Goal: Obtain resource: Obtain resource

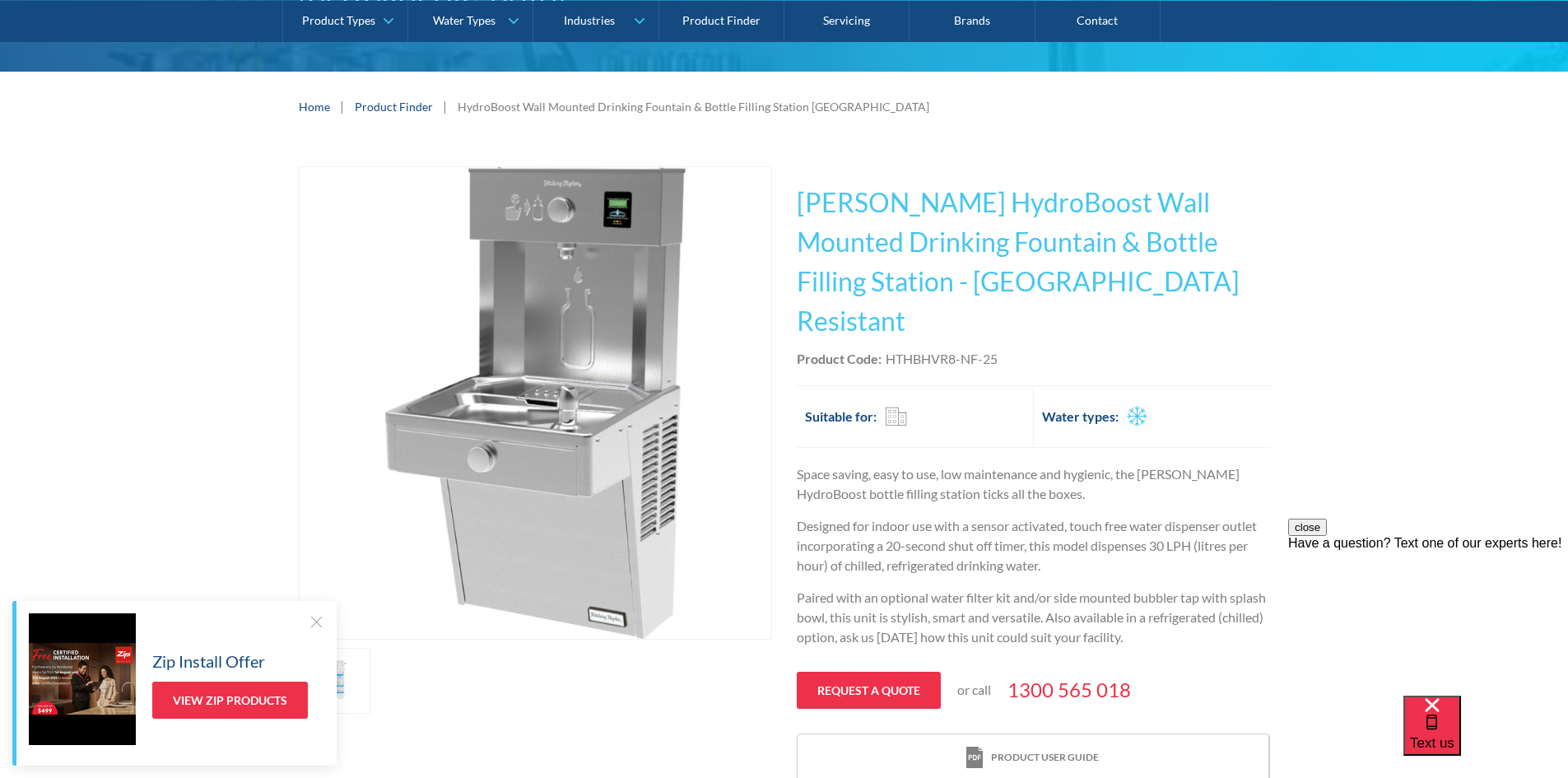
click at [317, 626] on div at bounding box center [316, 621] width 17 height 17
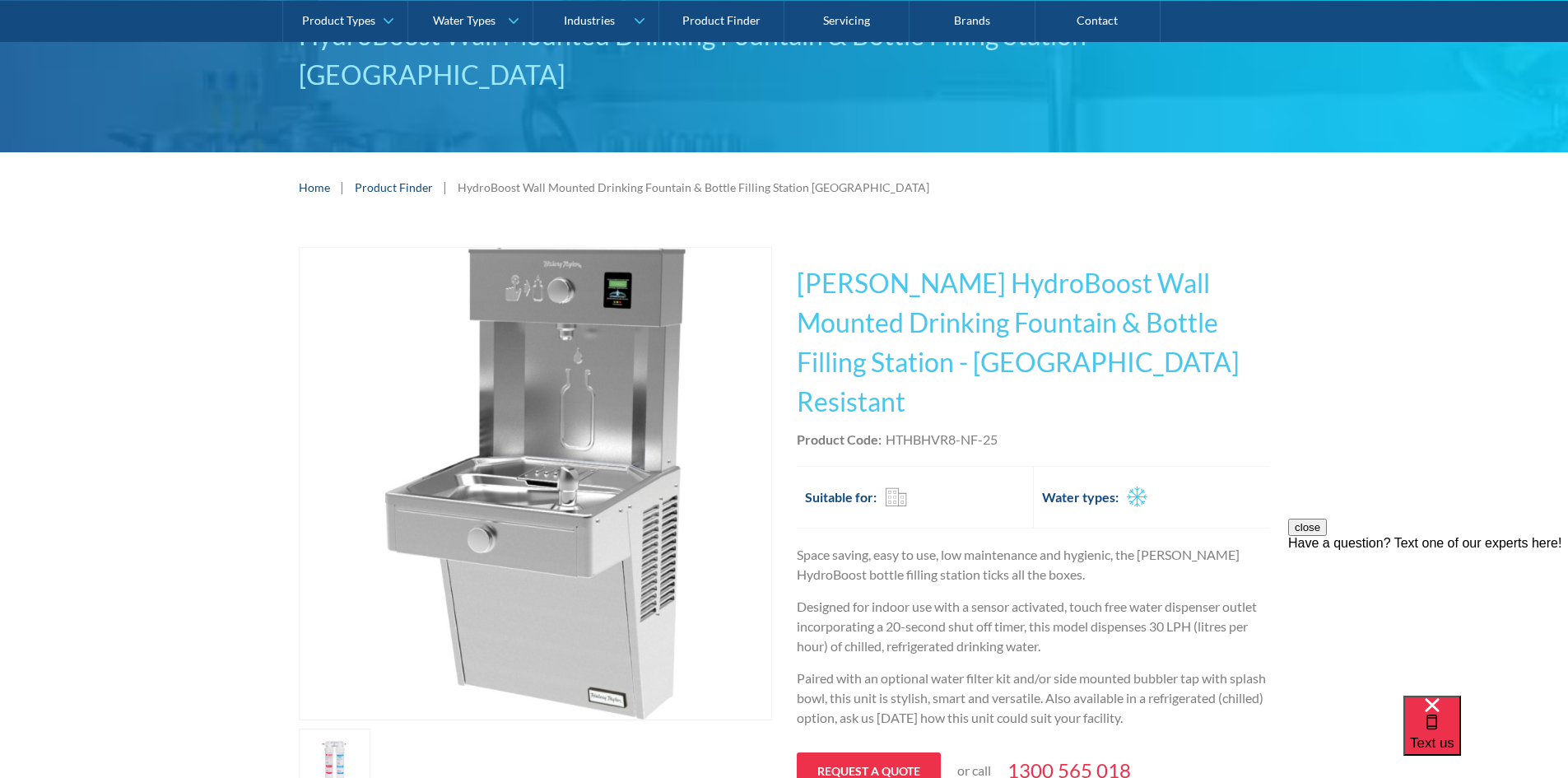
scroll to position [165, 0]
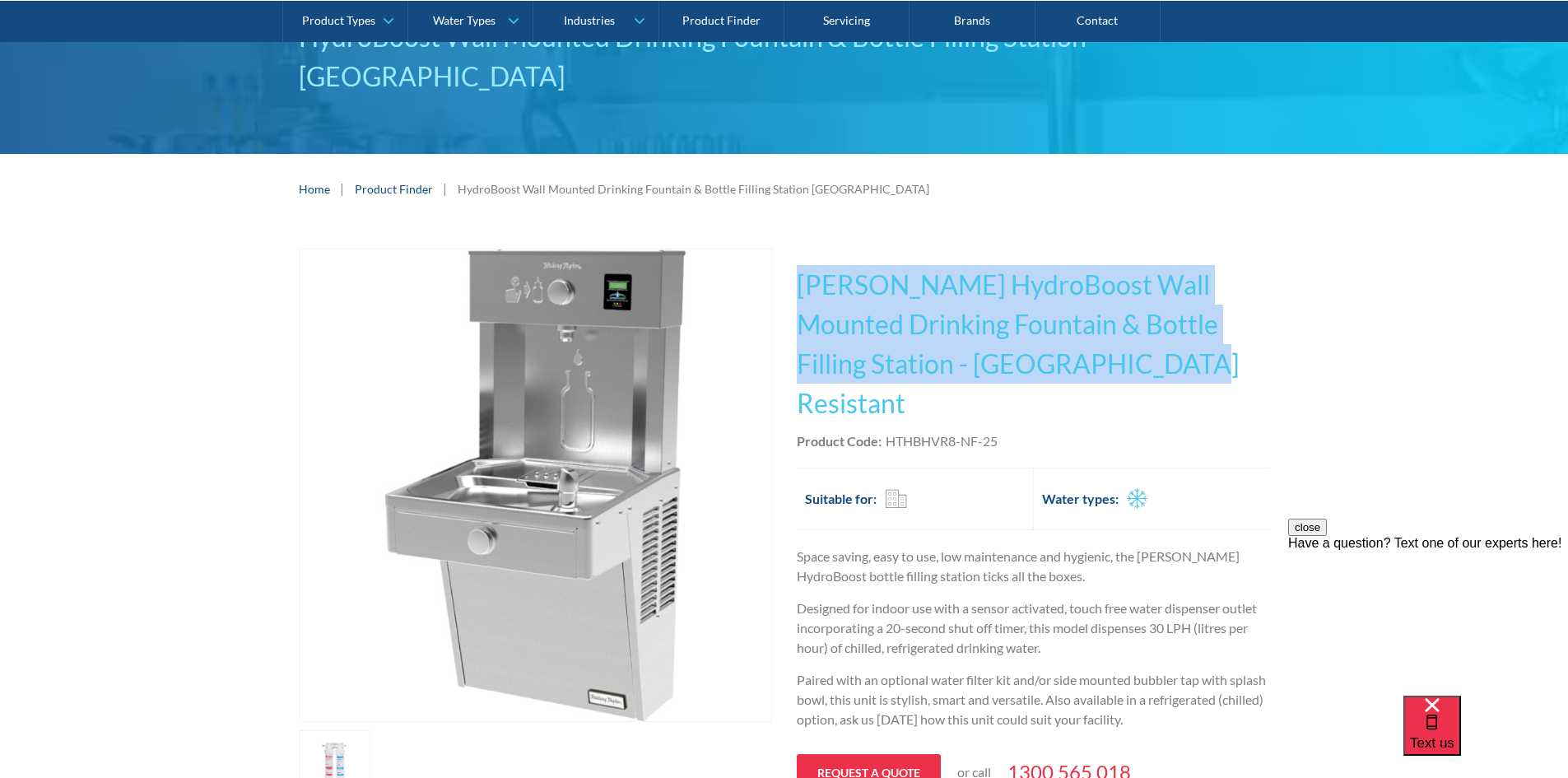
drag, startPoint x: 1006, startPoint y: 367, endPoint x: 792, endPoint y: 302, distance: 223.7
click at [792, 302] on div "Play video Fits Most Brands Best Seller No items found. This tap design is incl…" at bounding box center [784, 556] width 971 height 616
click at [1455, 362] on div "Play video Fits Most Brands Best Seller No items found. This tap design is incl…" at bounding box center [784, 556] width 1568 height 665
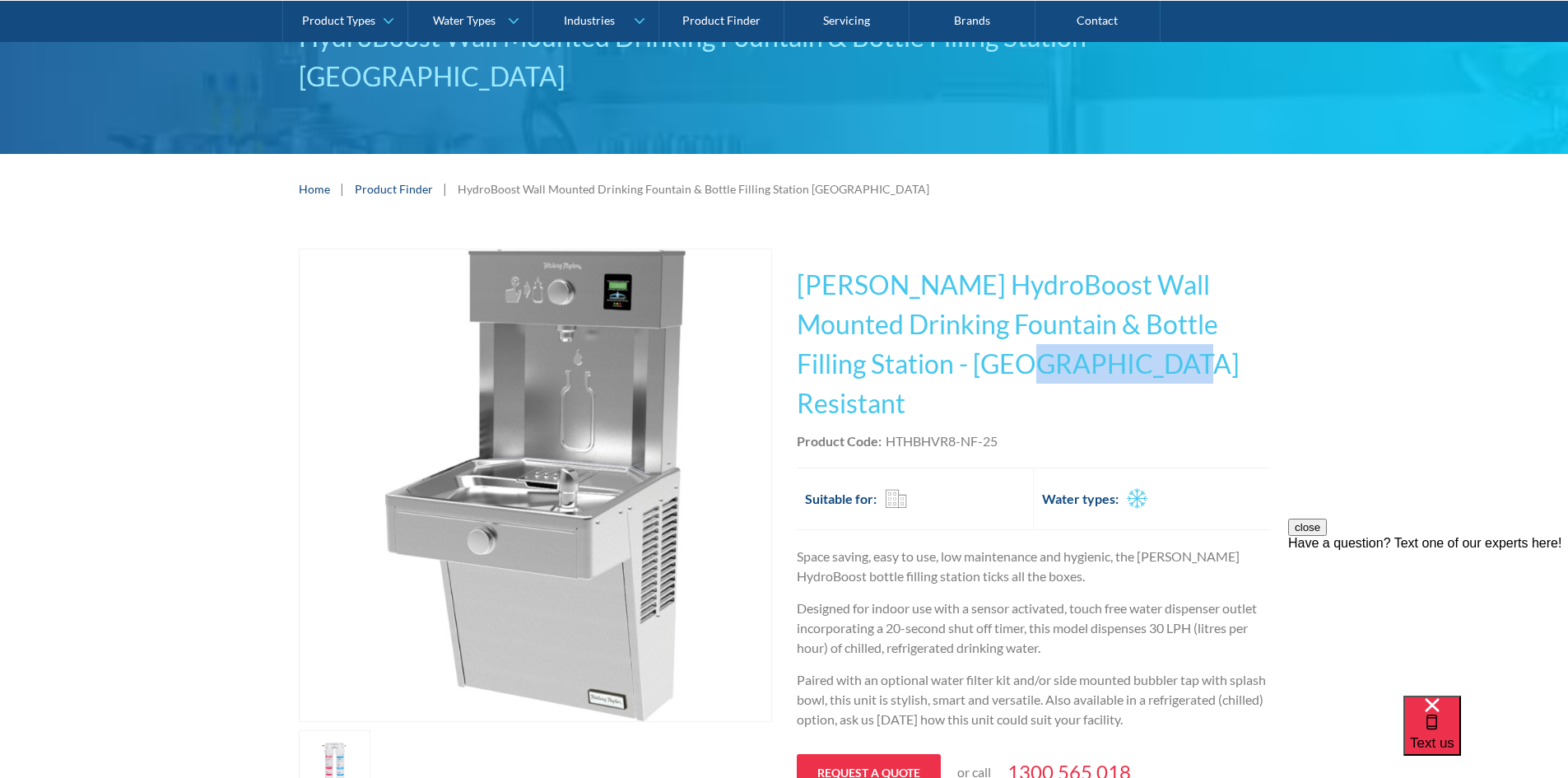
drag, startPoint x: 995, startPoint y: 369, endPoint x: 875, endPoint y: 353, distance: 121.1
click at [875, 353] on h1 "[PERSON_NAME] HydroBoost Wall Mounted Drinking Fountain & Bottle Filling Statio…" at bounding box center [1034, 344] width 473 height 158
click at [1041, 373] on h1 "[PERSON_NAME] HydroBoost Wall Mounted Drinking Fountain & Bottle Filling Statio…" at bounding box center [1034, 344] width 473 height 158
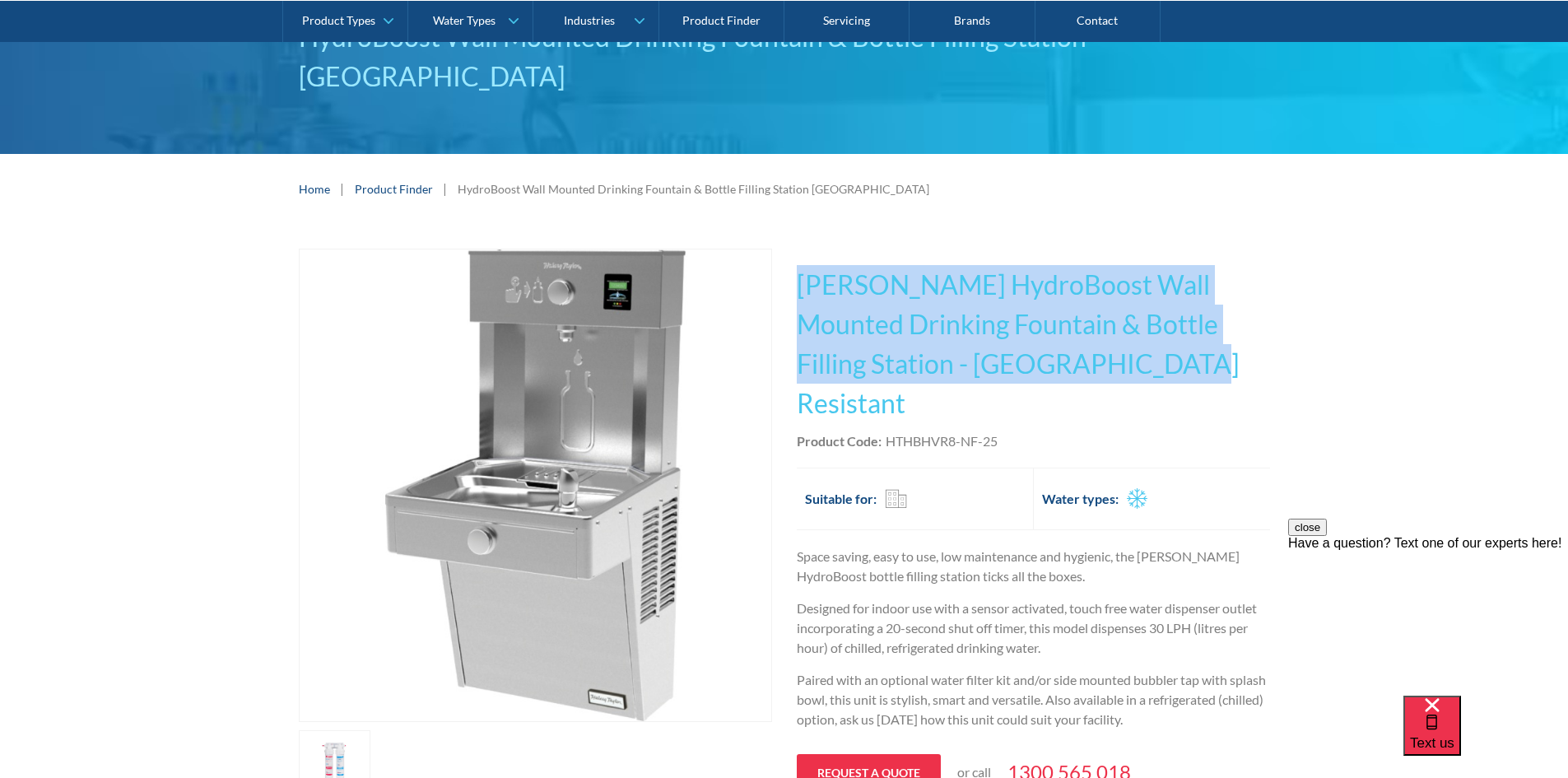
drag, startPoint x: 1008, startPoint y: 366, endPoint x: 804, endPoint y: 295, distance: 216.0
click at [804, 295] on h1 "[PERSON_NAME] HydroBoost Wall Mounted Drinking Fountain & Bottle Filling Statio…" at bounding box center [1034, 344] width 473 height 158
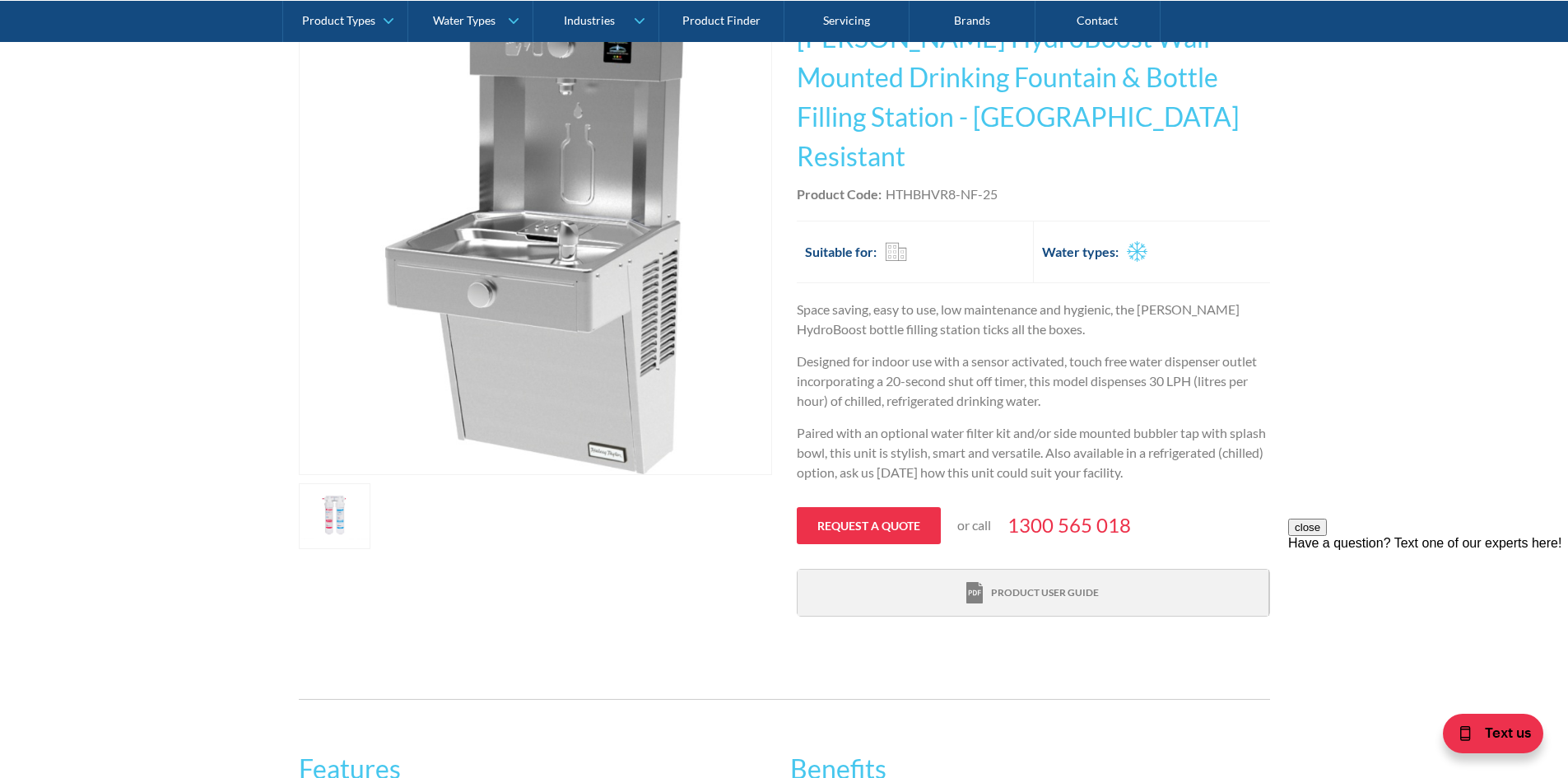
click at [1048, 585] on div "Product user guide" at bounding box center [1045, 592] width 108 height 15
